Goal: Book appointment/travel/reservation

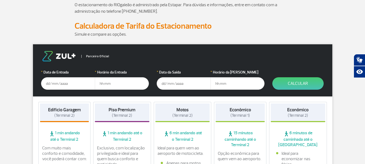
scroll to position [54, 0]
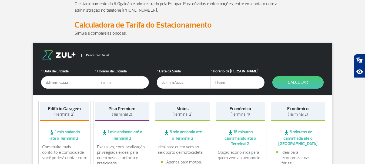
click at [56, 85] on input "text" at bounding box center [68, 82] width 54 height 12
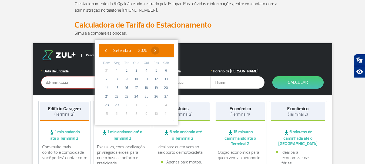
click at [159, 53] on span "›" at bounding box center [155, 50] width 8 height 8
click at [156, 52] on span "›" at bounding box center [152, 50] width 8 height 8
click at [160, 52] on span "›" at bounding box center [156, 50] width 8 height 8
click at [107, 51] on span "‹" at bounding box center [106, 50] width 8 height 8
click at [146, 105] on span "27" at bounding box center [146, 105] width 9 height 9
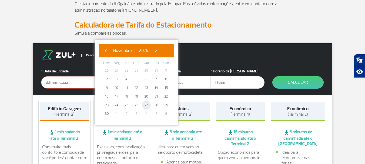
type input "[DATE]"
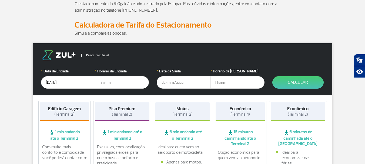
click at [111, 82] on input "text" at bounding box center [122, 82] width 54 height 12
click at [107, 82] on input "text" at bounding box center [122, 82] width 54 height 12
type input "13:00"
click at [166, 83] on input "text" at bounding box center [184, 82] width 54 height 12
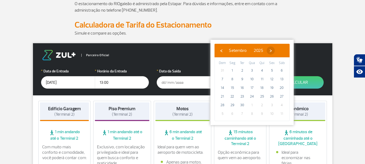
click at [275, 52] on span "›" at bounding box center [271, 50] width 8 height 8
click at [272, 52] on span "›" at bounding box center [267, 50] width 8 height 8
click at [276, 52] on span "›" at bounding box center [272, 50] width 8 height 8
click at [232, 71] on span "1" at bounding box center [232, 70] width 9 height 9
type input "[DATE]"
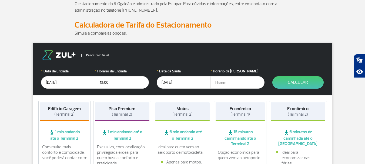
click at [224, 84] on input "text" at bounding box center [238, 82] width 54 height 12
type input "17:00"
click at [301, 83] on button "Calcular" at bounding box center [297, 82] width 51 height 12
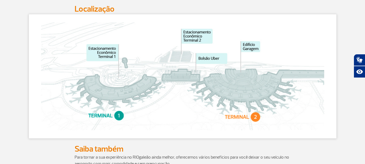
scroll to position [243, 0]
